Goal: Task Accomplishment & Management: Manage account settings

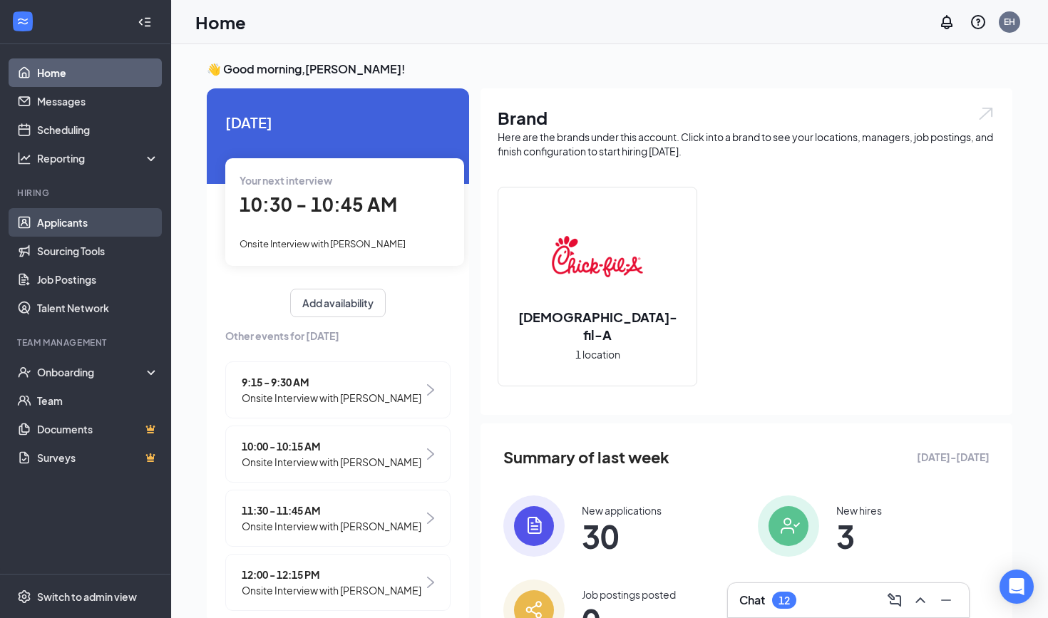
click at [78, 224] on link "Applicants" at bounding box center [98, 222] width 122 height 29
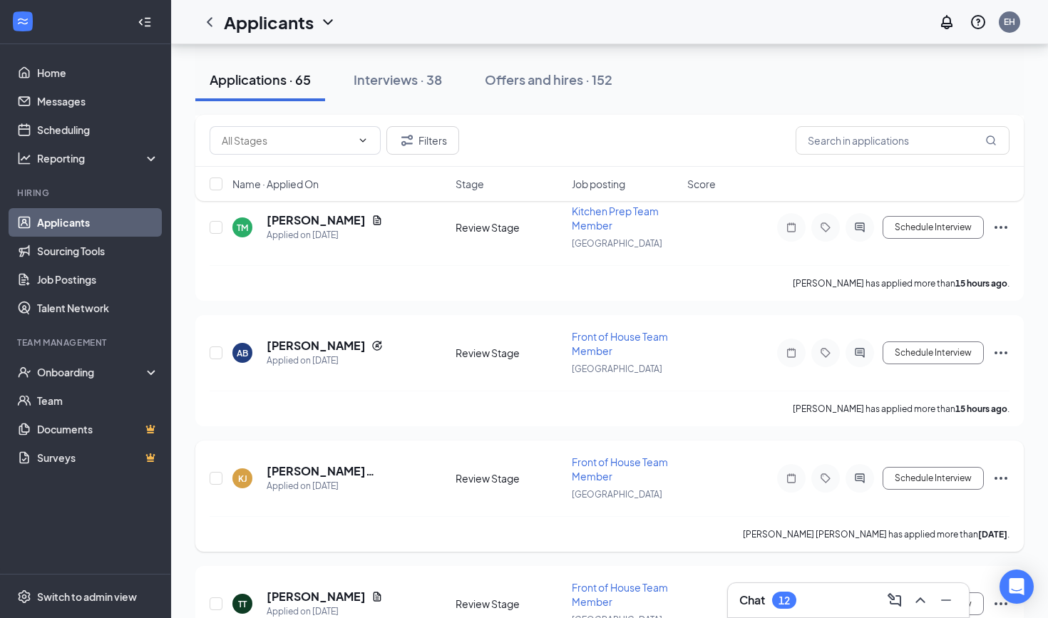
scroll to position [319, 0]
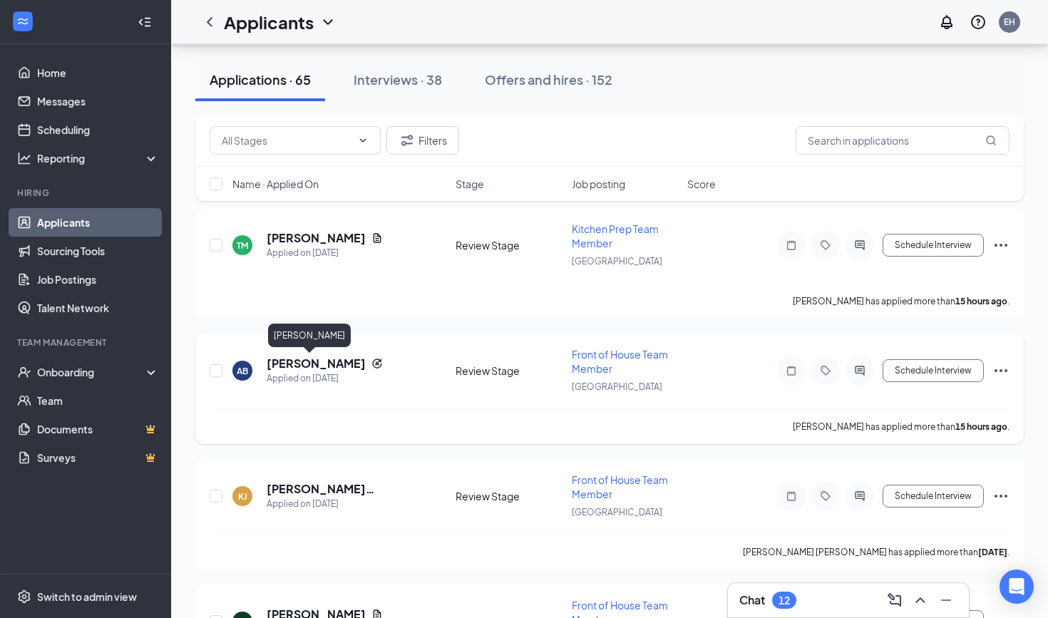
click at [293, 364] on h5 "[PERSON_NAME]" at bounding box center [316, 364] width 99 height 16
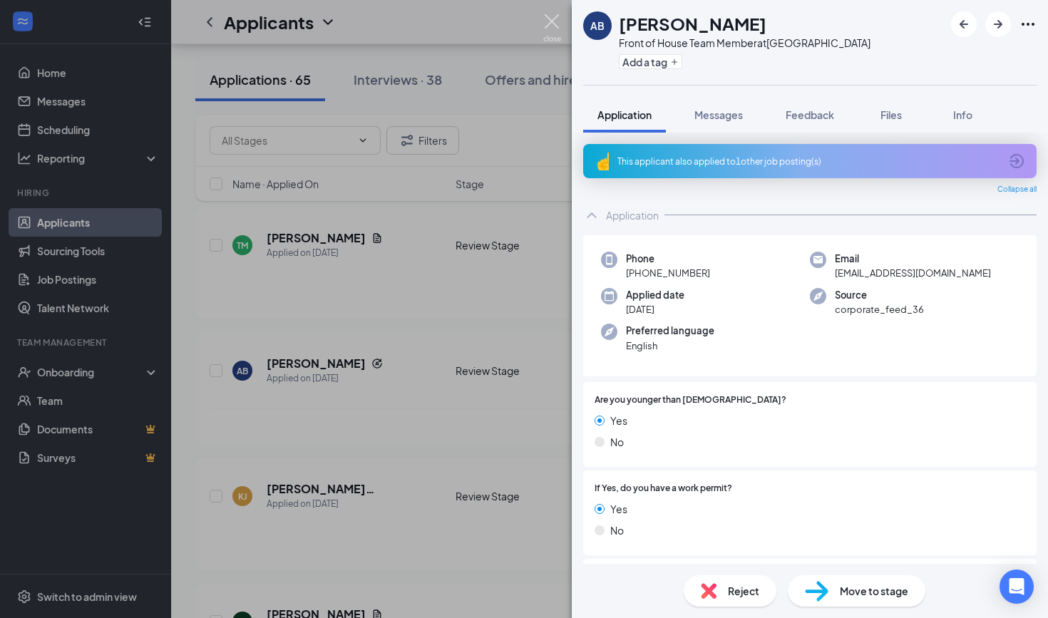
click at [555, 23] on img at bounding box center [552, 28] width 18 height 28
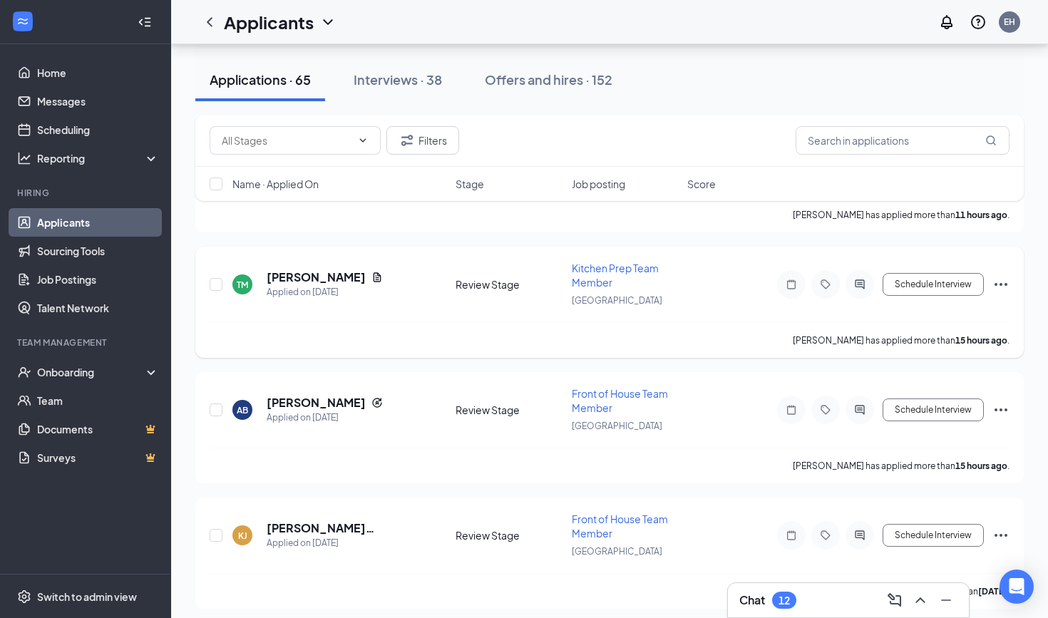
scroll to position [279, 0]
click at [329, 279] on h5 "[PERSON_NAME]" at bounding box center [316, 278] width 99 height 16
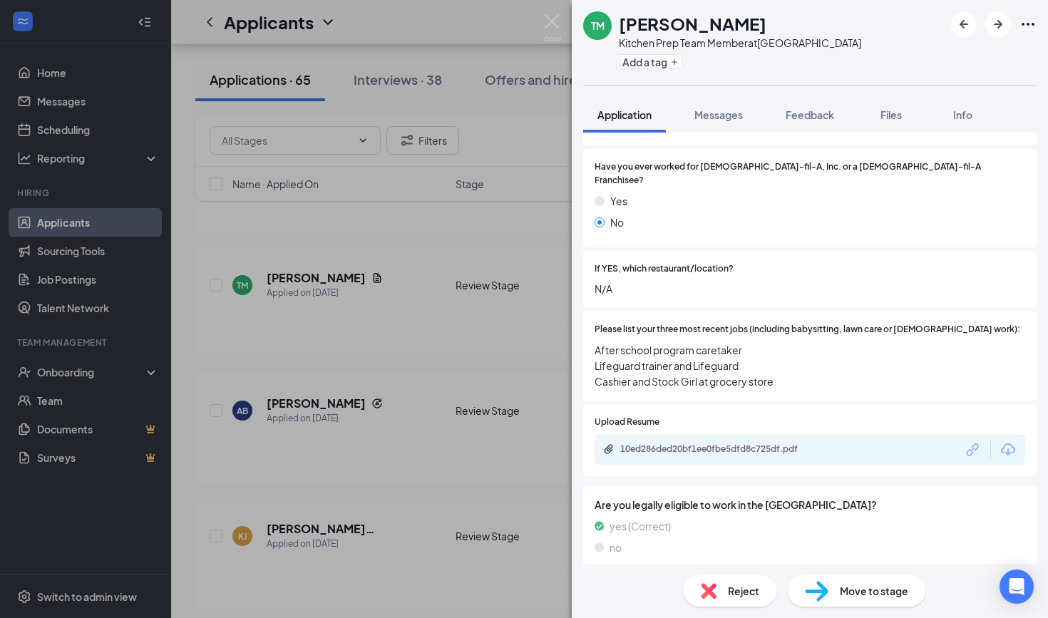
scroll to position [371, 0]
click at [685, 443] on div "10ed286ded20bf1ee0fbe5dfd8c725df.pdf" at bounding box center [720, 448] width 200 height 11
click at [555, 26] on img at bounding box center [552, 28] width 18 height 28
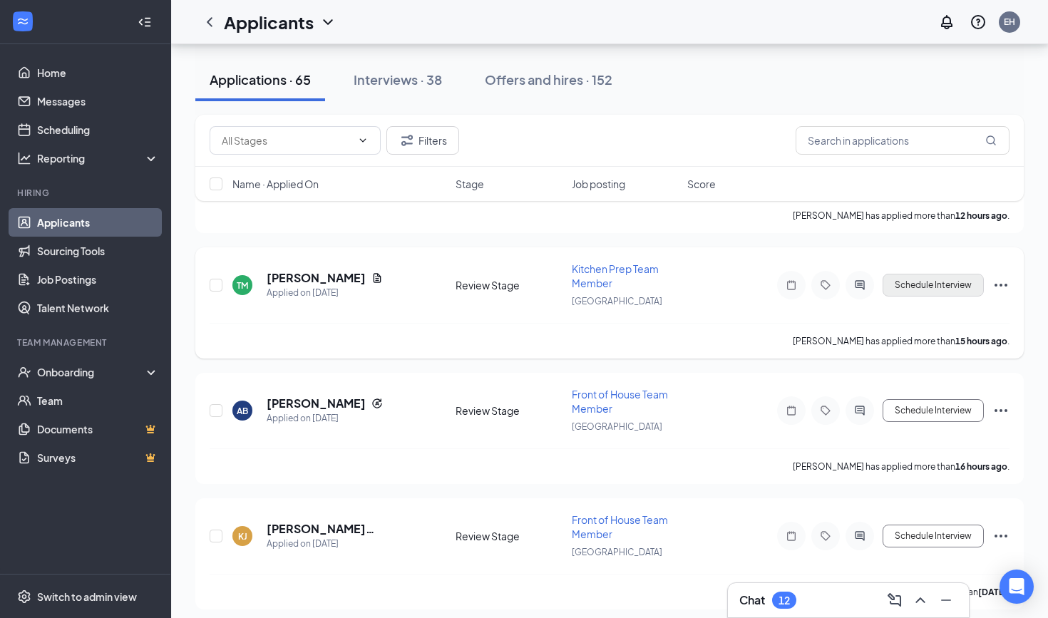
click at [912, 292] on button "Schedule Interview" at bounding box center [933, 285] width 101 height 23
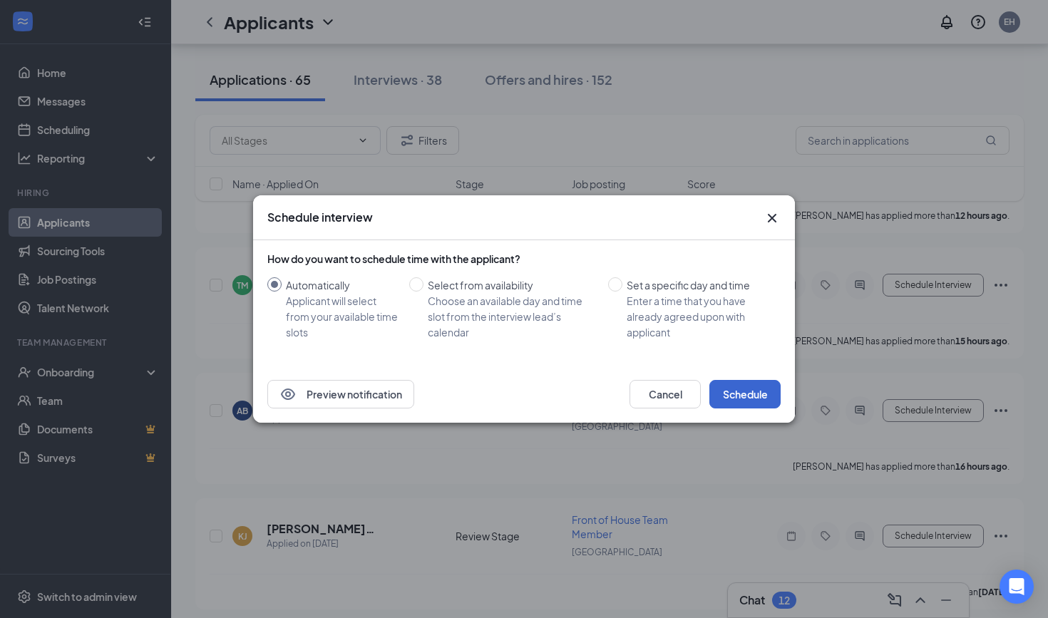
click at [757, 384] on button "Schedule" at bounding box center [744, 394] width 71 height 29
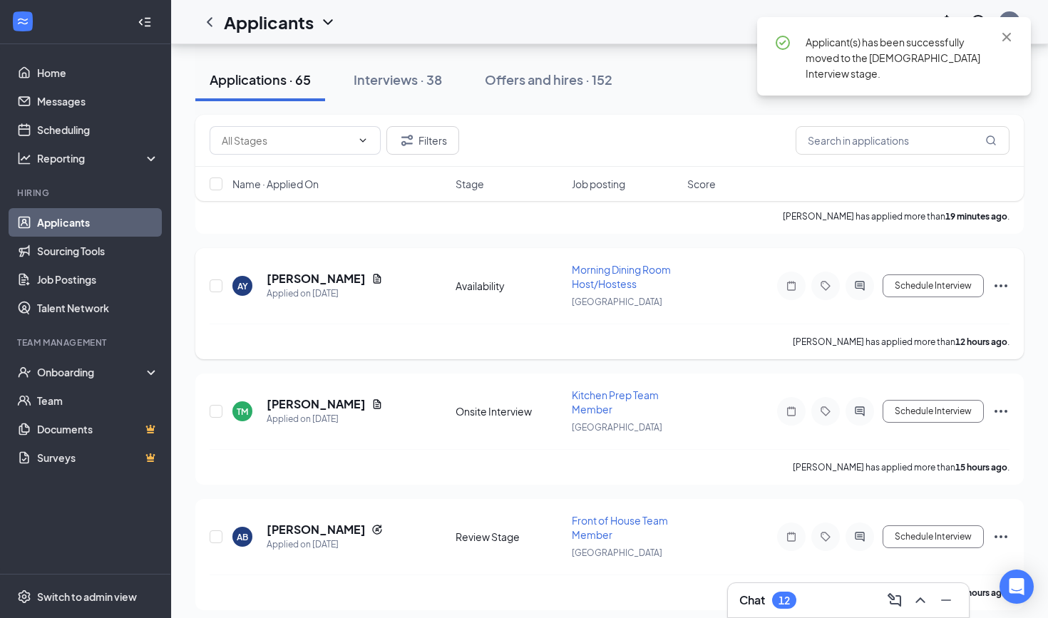
scroll to position [81, 0]
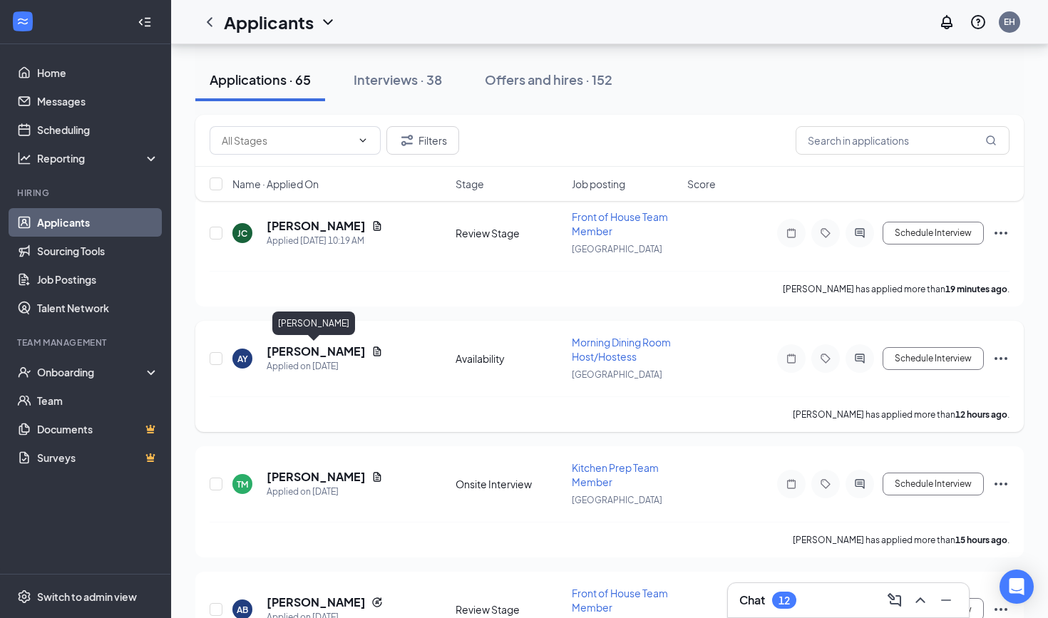
click at [315, 352] on h5 "[PERSON_NAME]" at bounding box center [316, 352] width 99 height 16
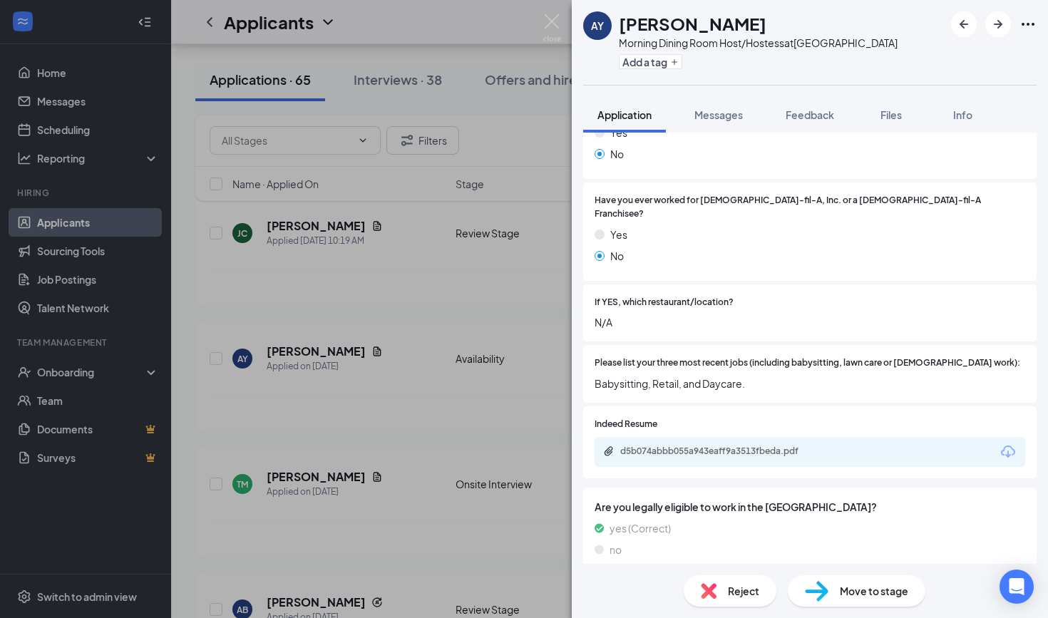
scroll to position [400, 0]
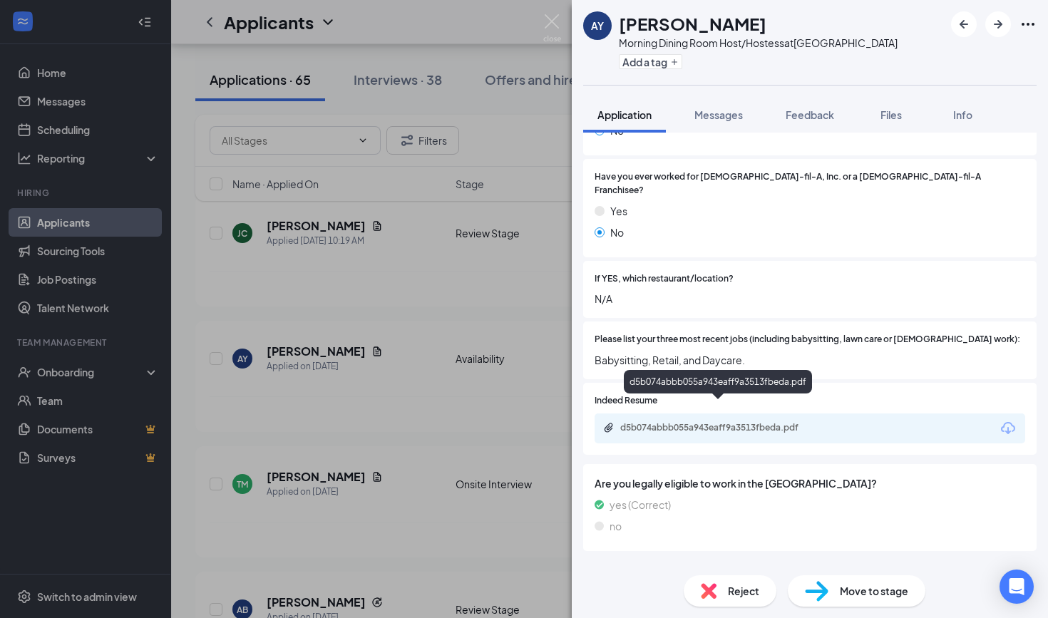
click at [780, 422] on div "d5b074abbb055a943eaff9a3513fbeda.pdf" at bounding box center [720, 427] width 200 height 11
click at [556, 24] on img at bounding box center [552, 28] width 18 height 28
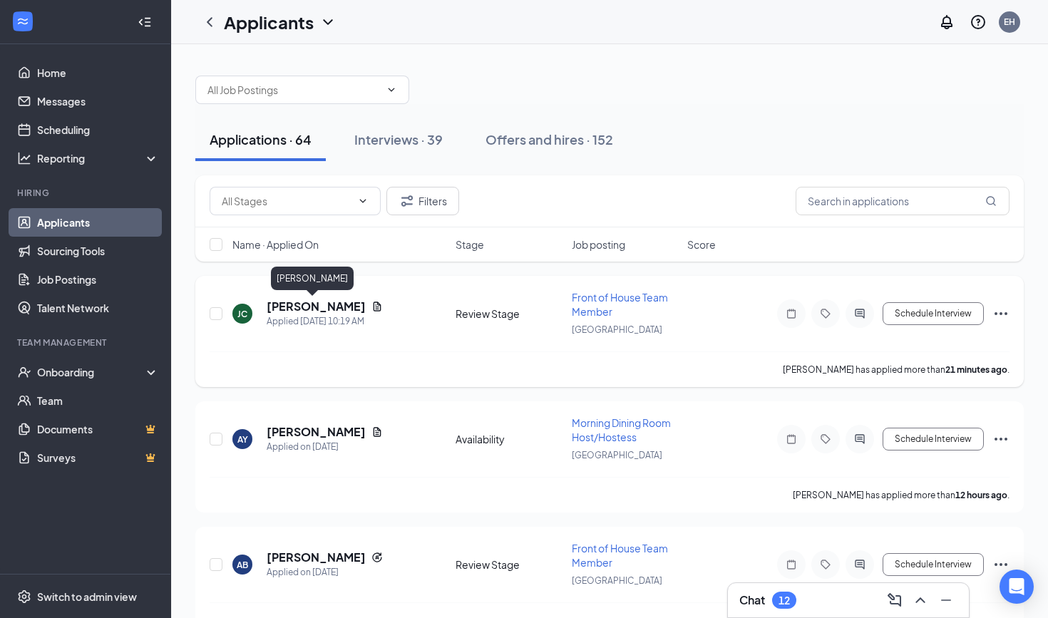
click at [321, 302] on h5 "[PERSON_NAME]" at bounding box center [316, 307] width 99 height 16
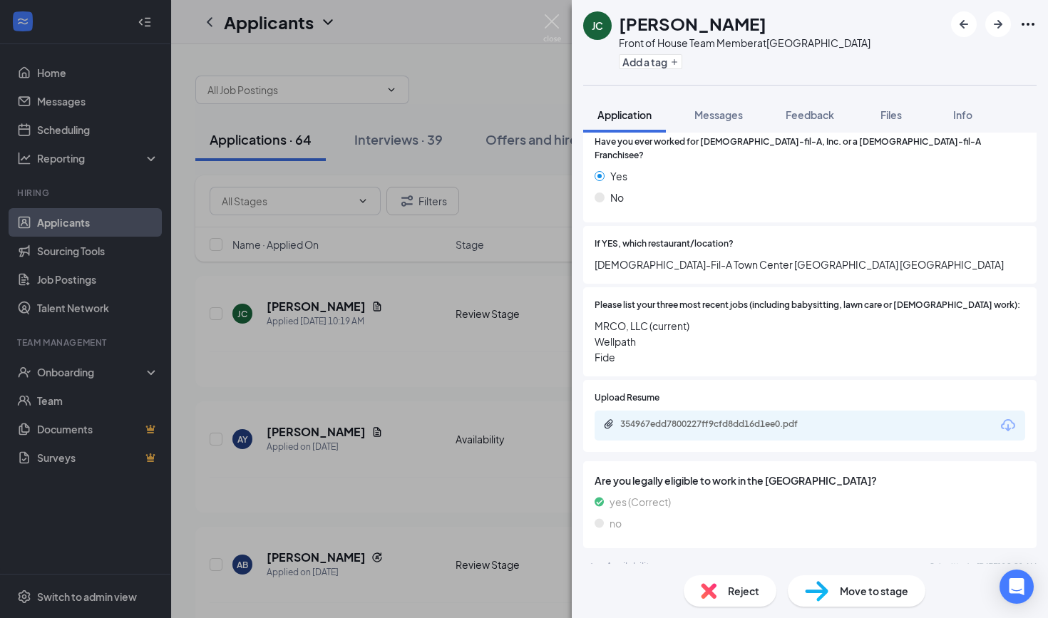
scroll to position [411, 0]
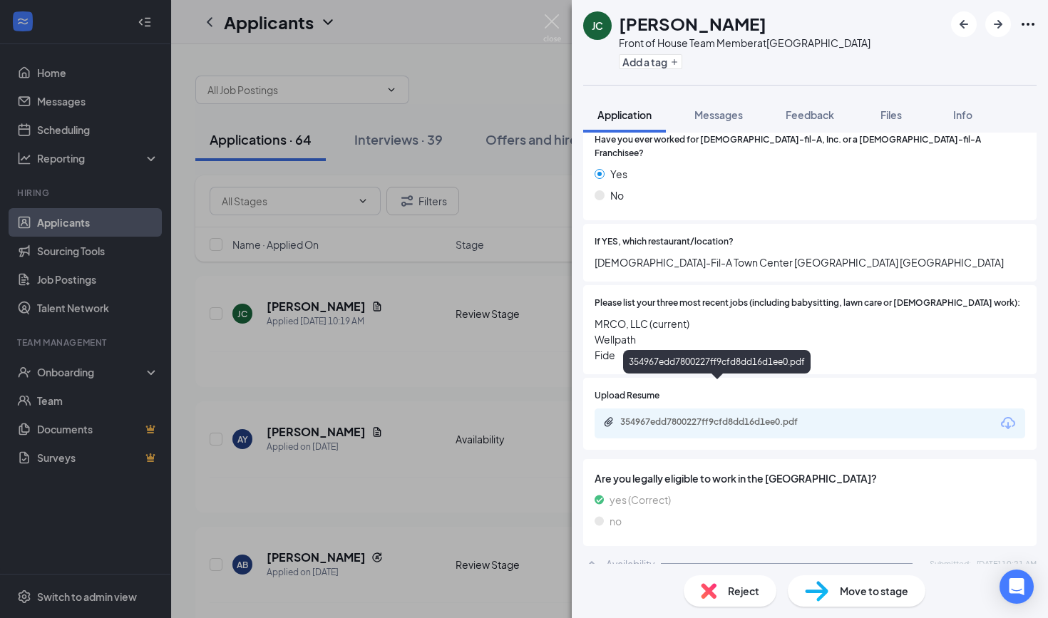
click at [711, 416] on div "354967edd7800227ff9cfd8dd16d1ee0.pdf" at bounding box center [720, 421] width 200 height 11
click at [550, 15] on img at bounding box center [552, 28] width 18 height 28
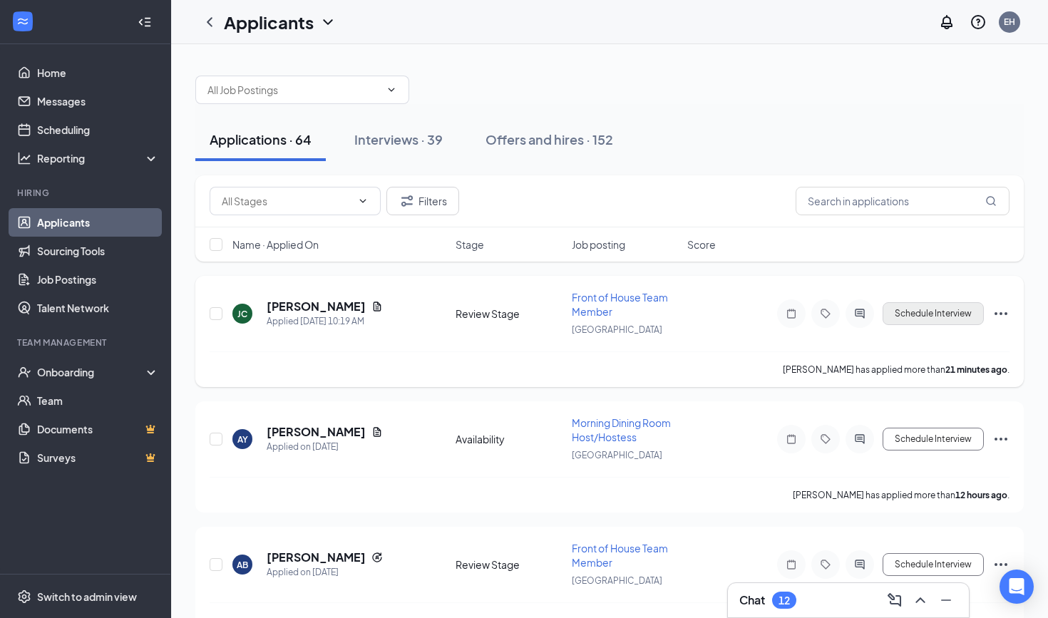
click at [914, 312] on button "Schedule Interview" at bounding box center [933, 313] width 101 height 23
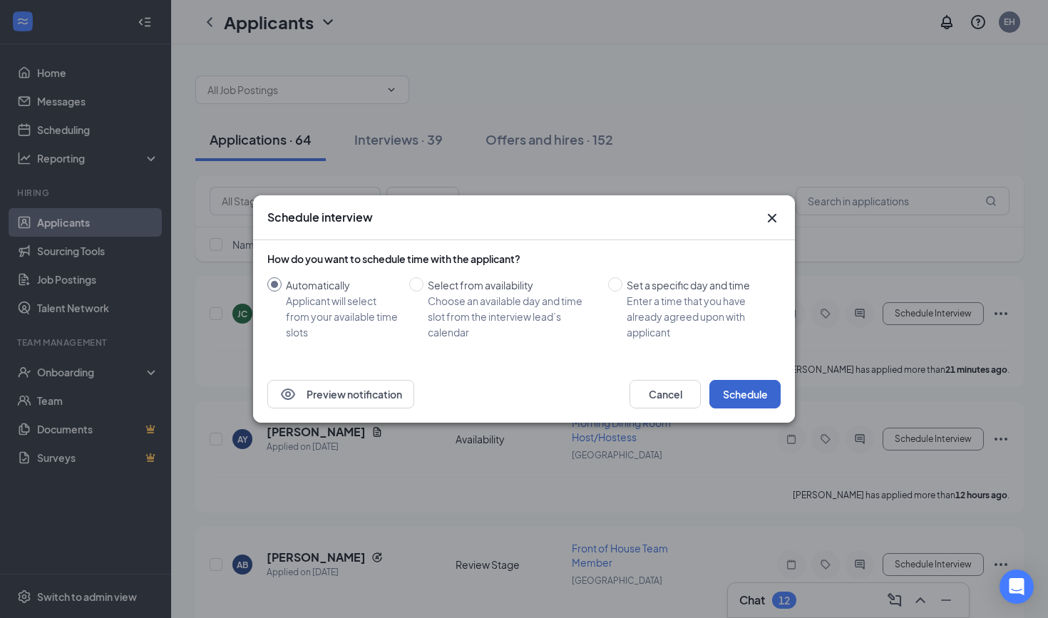
click at [749, 399] on button "Schedule" at bounding box center [744, 394] width 71 height 29
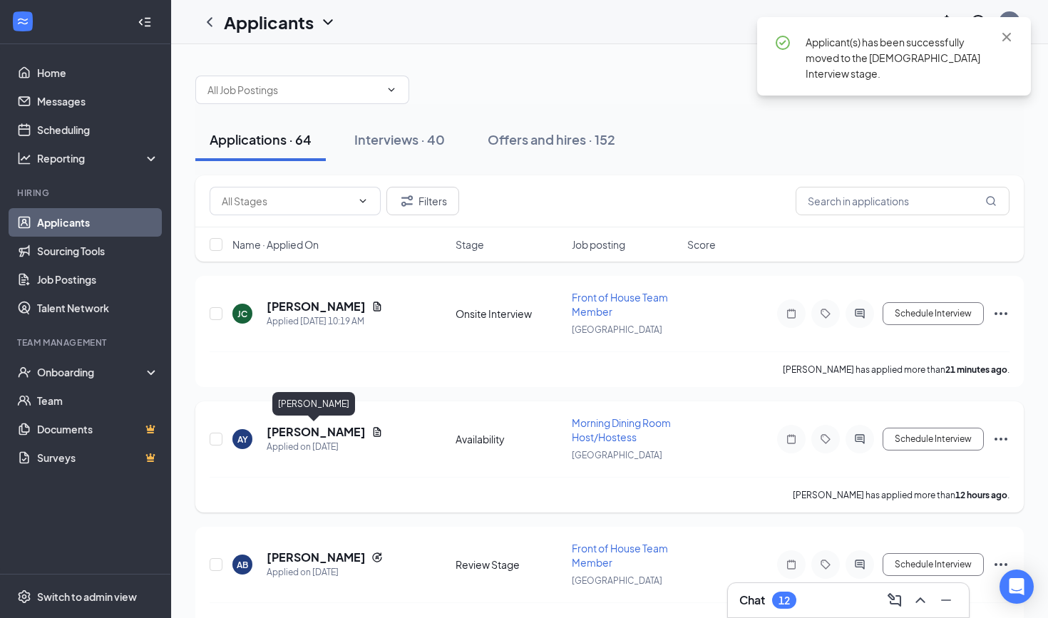
click at [302, 434] on h5 "[PERSON_NAME]" at bounding box center [316, 432] width 99 height 16
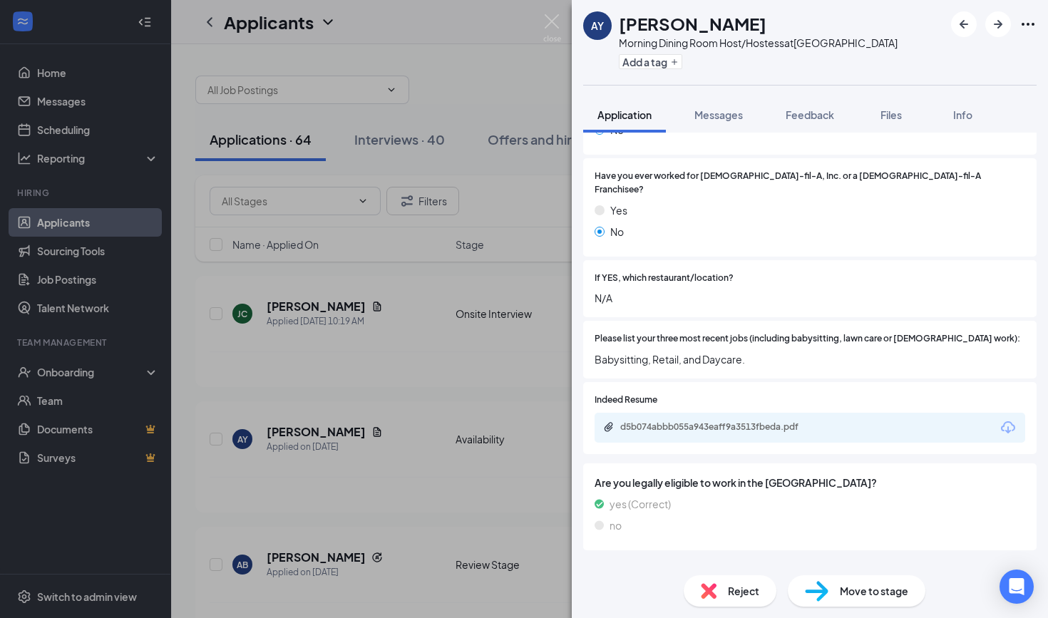
scroll to position [400, 0]
click at [687, 414] on div "d5b074abbb055a943eaff9a3513fbeda.pdf" at bounding box center [810, 429] width 431 height 30
click at [684, 422] on div "d5b074abbb055a943eaff9a3513fbeda.pdf" at bounding box center [720, 427] width 200 height 11
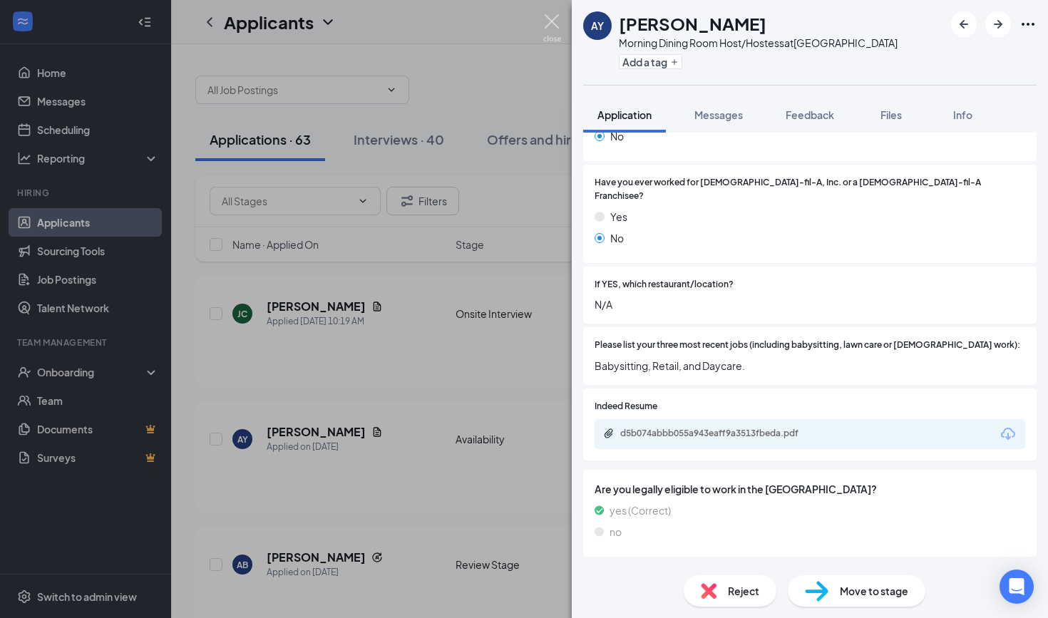
click at [555, 23] on img at bounding box center [552, 28] width 18 height 28
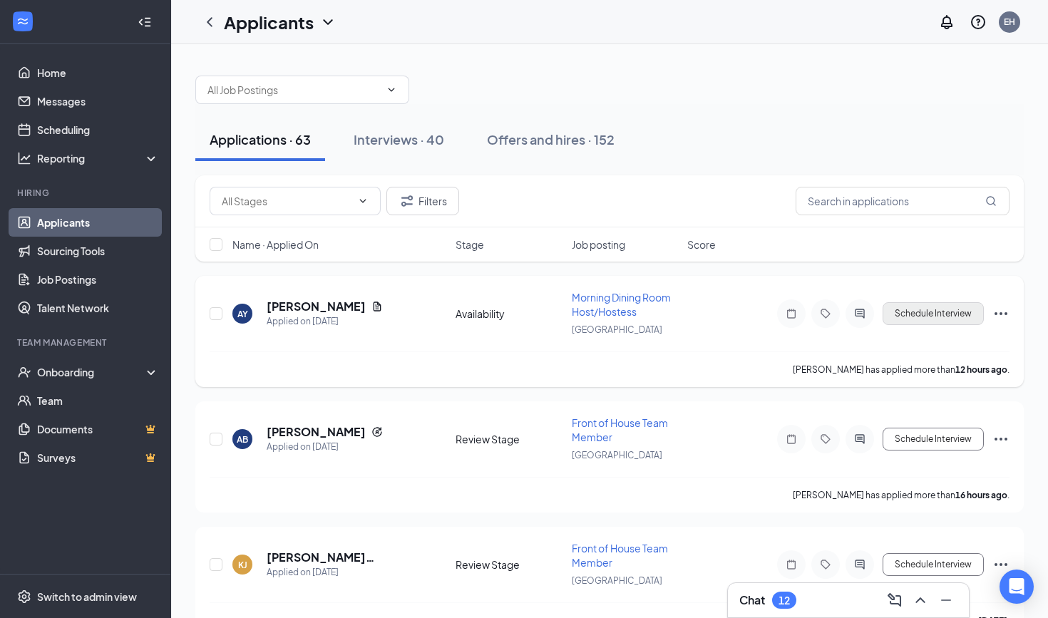
click at [933, 312] on button "Schedule Interview" at bounding box center [933, 313] width 101 height 23
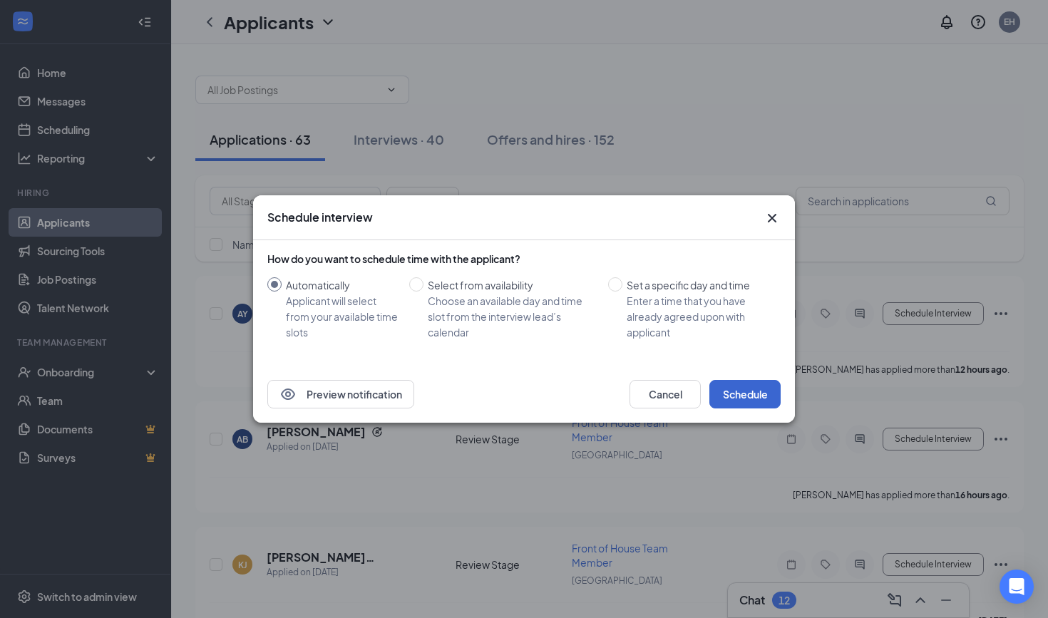
click at [754, 392] on button "Schedule" at bounding box center [744, 394] width 71 height 29
